Goal: Navigation & Orientation: Find specific page/section

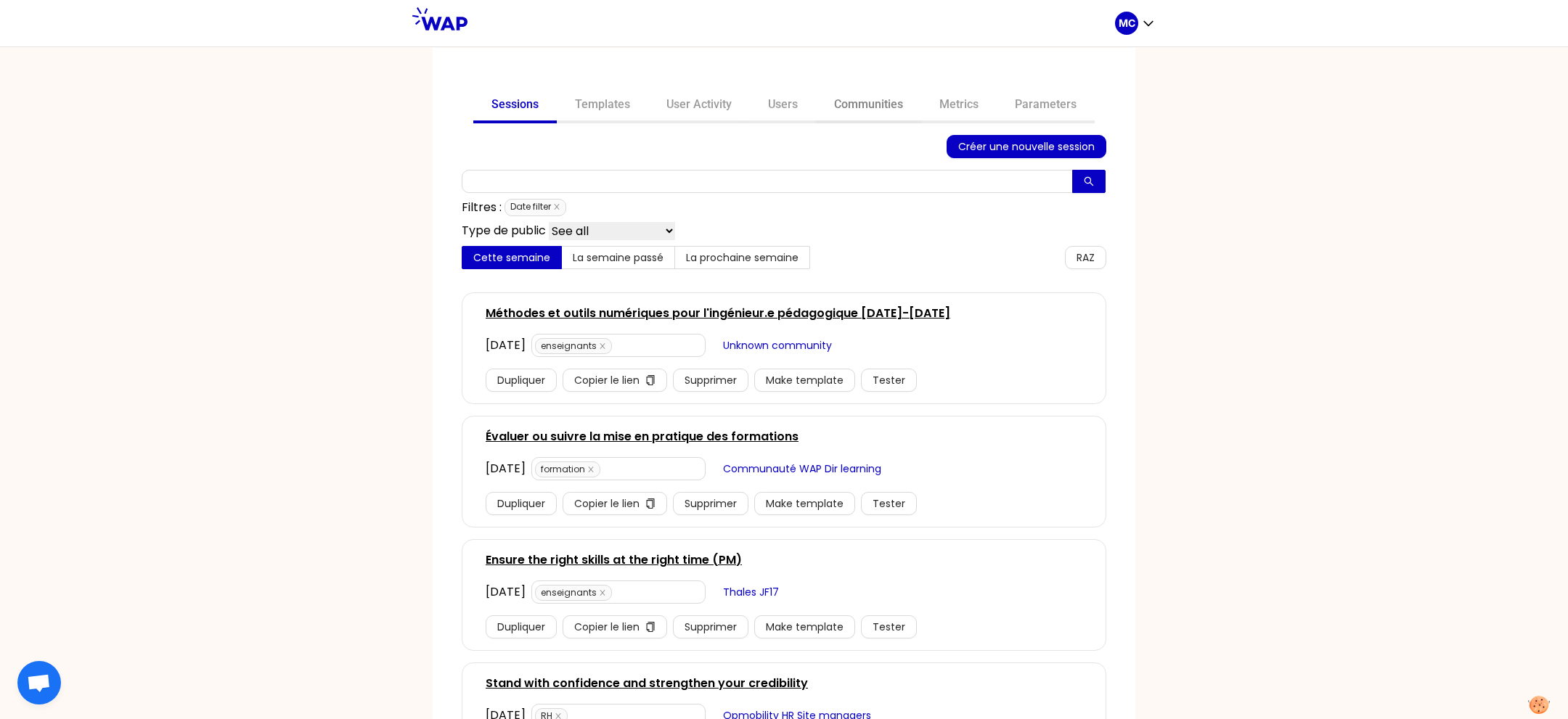
click at [858, 97] on link "Communities" at bounding box center [869, 106] width 105 height 35
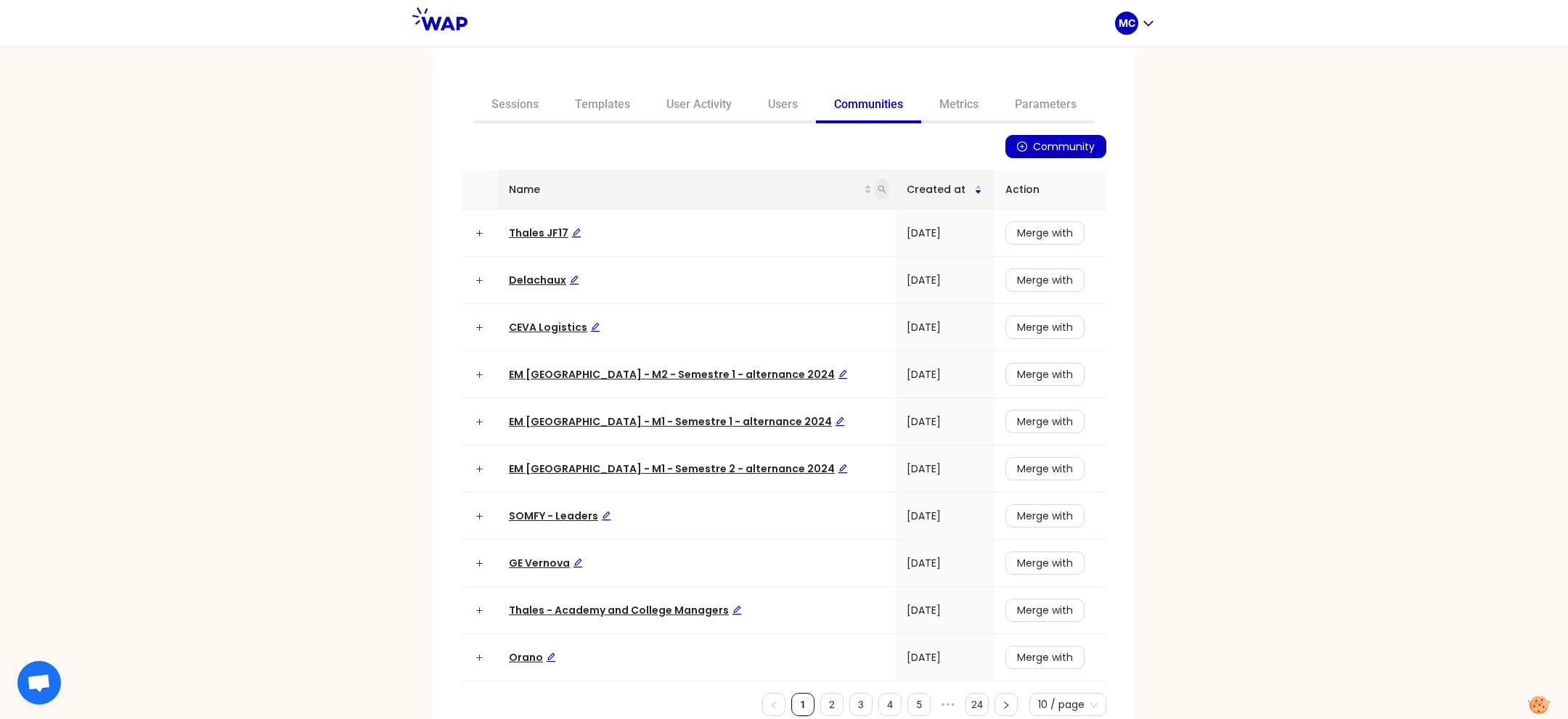
click at [875, 191] on span at bounding box center [882, 189] width 15 height 21
type input "dir"
